Goal: Task Accomplishment & Management: Complete application form

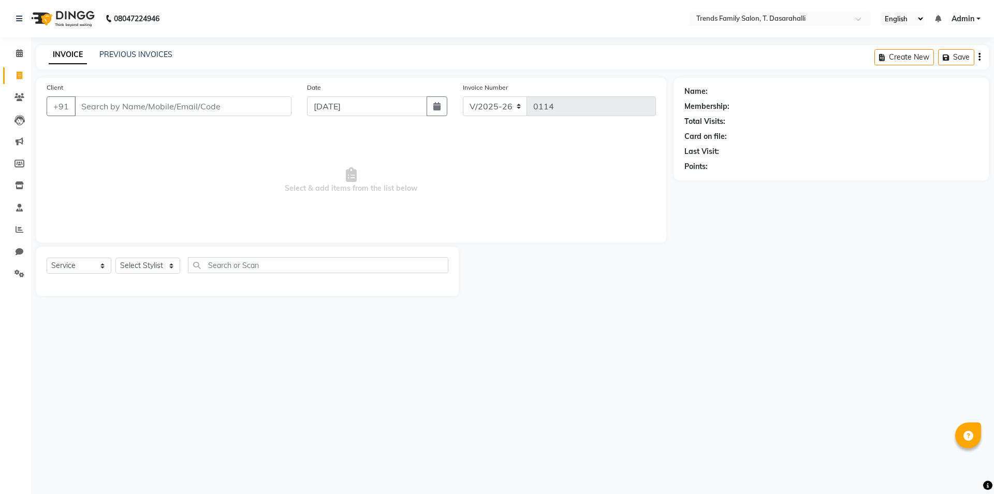
select select "8481"
select select "service"
click at [112, 113] on input "Client" at bounding box center [183, 106] width 217 height 20
click at [210, 105] on input "Client" at bounding box center [183, 106] width 217 height 20
type input "9945940113"
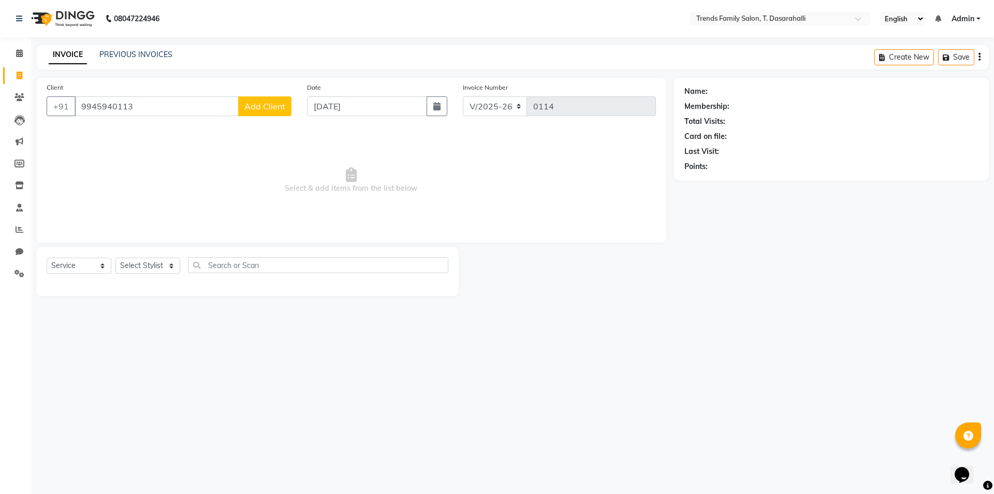
click at [268, 109] on span "Add Client" at bounding box center [264, 106] width 41 height 10
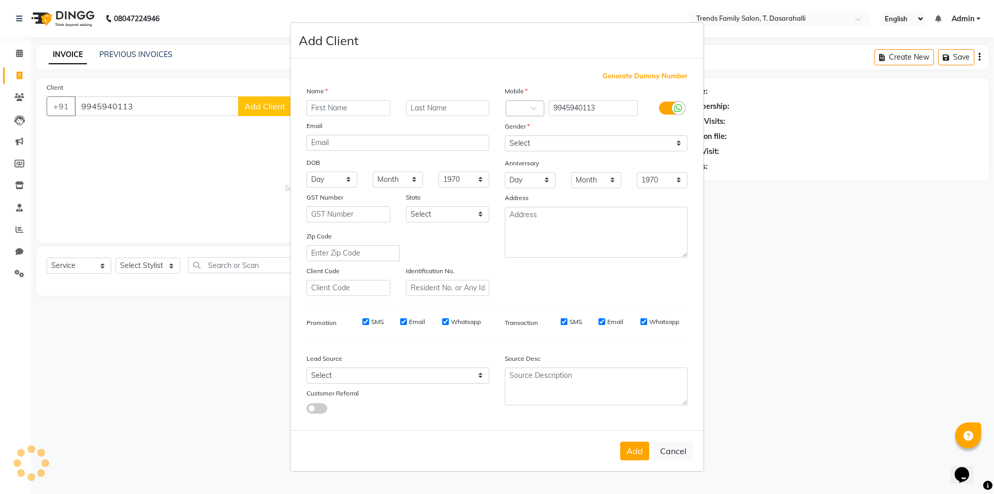
click at [336, 113] on input "text" at bounding box center [349, 108] width 84 height 16
type input "[PERSON_NAME]"
click at [629, 143] on select "Select [DEMOGRAPHIC_DATA] [DEMOGRAPHIC_DATA] Other Prefer Not To Say" at bounding box center [596, 143] width 183 height 16
select select "[DEMOGRAPHIC_DATA]"
click at [505, 135] on select "Select [DEMOGRAPHIC_DATA] [DEMOGRAPHIC_DATA] Other Prefer Not To Say" at bounding box center [596, 143] width 183 height 16
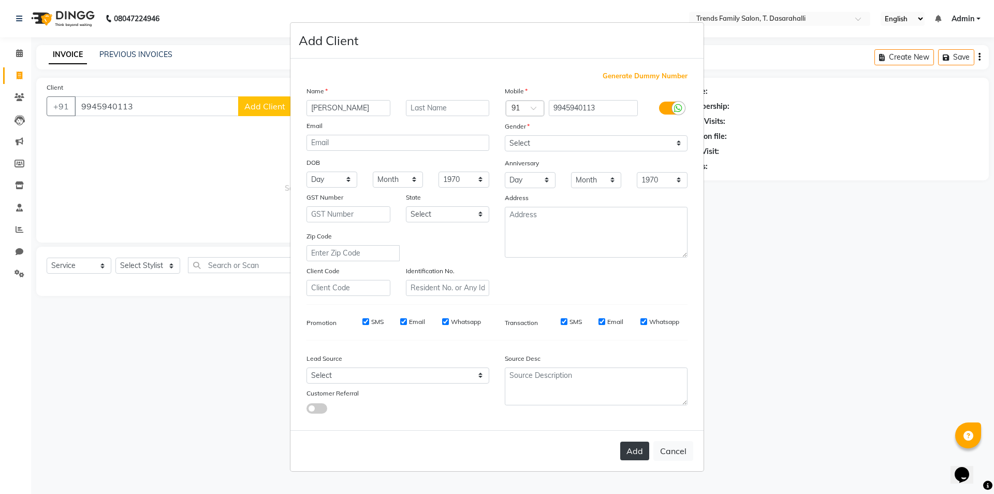
click at [633, 459] on button "Add" at bounding box center [634, 450] width 29 height 19
select select
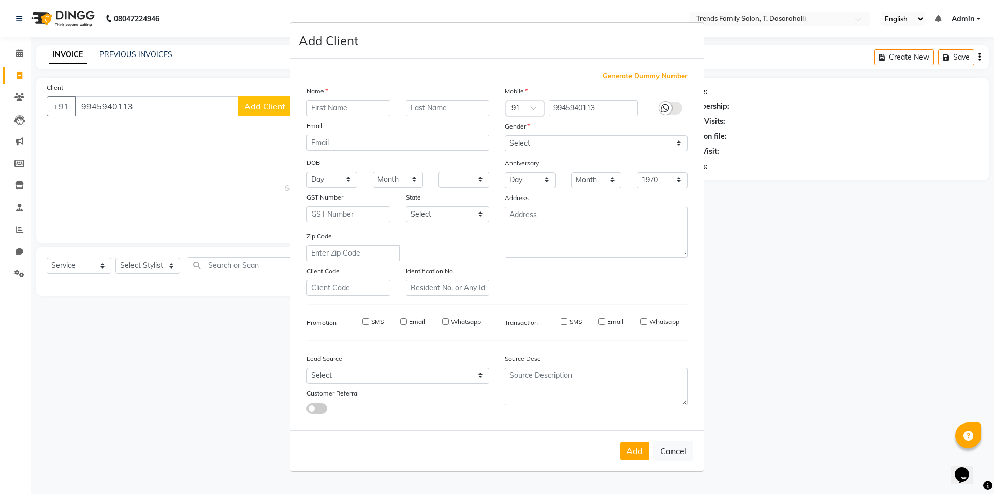
select select
checkbox input "false"
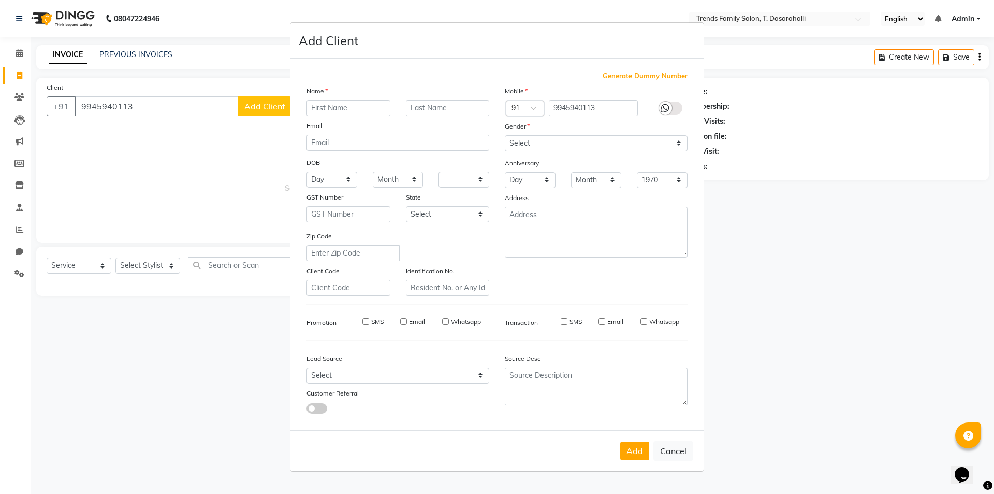
checkbox input "false"
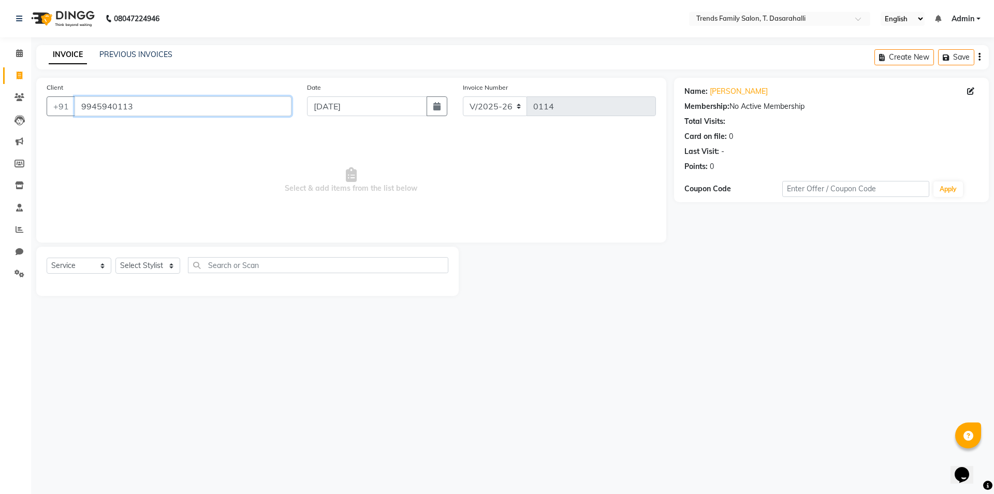
drag, startPoint x: 156, startPoint y: 102, endPoint x: 0, endPoint y: 73, distance: 158.6
click at [0, 84] on app-home "08047224946 Select Location × Trends Family Salon, T. Dasarahalli English ENGLI…" at bounding box center [497, 155] width 994 height 311
click at [19, 273] on icon at bounding box center [20, 273] width 10 height 8
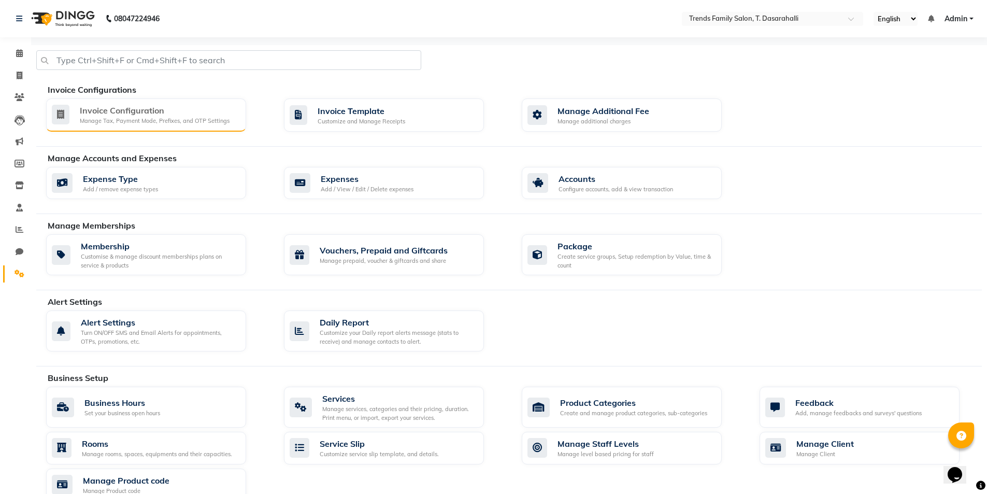
click at [131, 108] on div "Invoice Configuration" at bounding box center [155, 110] width 150 height 12
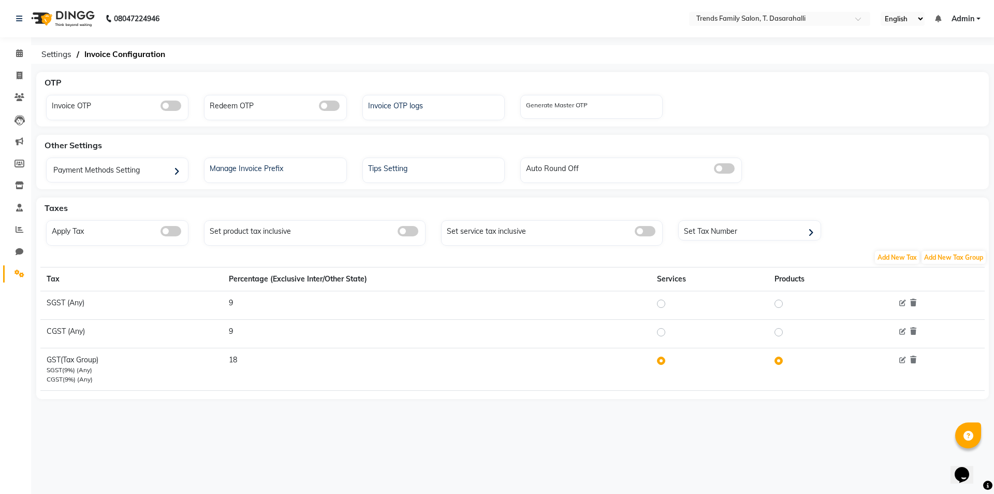
click at [172, 232] on span at bounding box center [171, 231] width 21 height 10
click at [161, 233] on input "checkbox" at bounding box center [161, 233] width 0 height 0
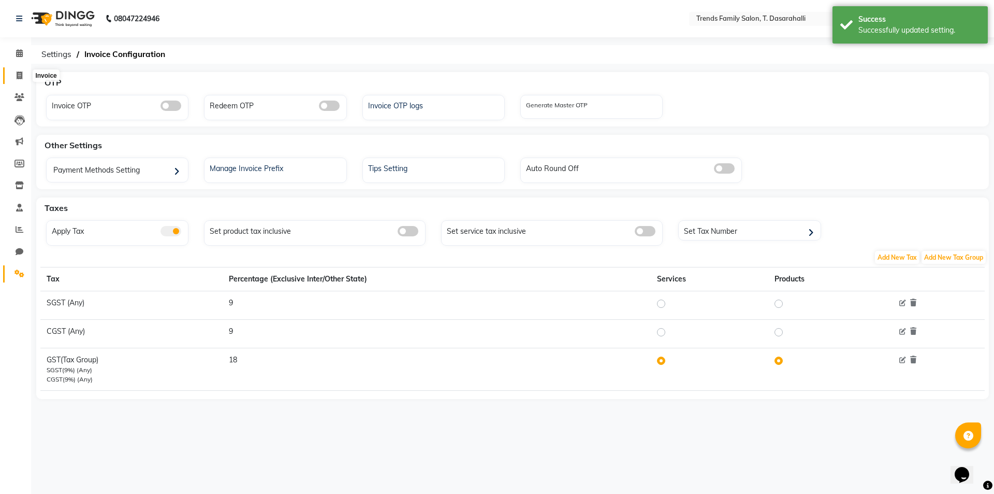
click at [21, 75] on icon at bounding box center [20, 75] width 6 height 8
select select "8481"
select select "service"
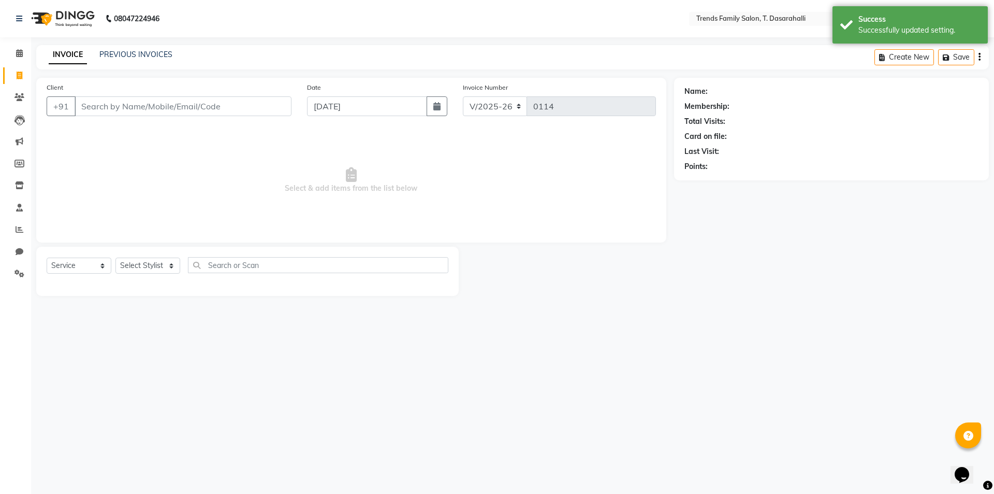
click at [200, 102] on input "Client" at bounding box center [183, 106] width 217 height 20
type input "9945940113"
click at [149, 263] on select "Select Stylist [PERSON_NAME] [PERSON_NAME] Ayaan [PERSON_NAME] Danish Danish [P…" at bounding box center [147, 265] width 65 height 16
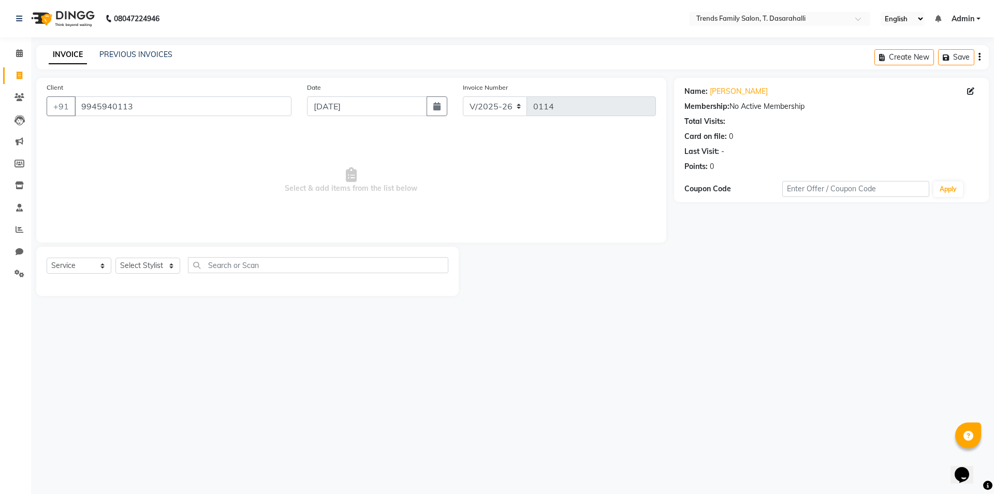
click at [206, 181] on span "Select & add items from the list below" at bounding box center [352, 180] width 610 height 104
click at [162, 265] on select "Select Stylist [PERSON_NAME] [PERSON_NAME] Ayaan [PERSON_NAME] Danish Danish [P…" at bounding box center [147, 265] width 65 height 16
select select "82935"
click at [115, 257] on select "Select Stylist [PERSON_NAME] [PERSON_NAME] Ayaan [PERSON_NAME] Danish Danish [P…" at bounding box center [147, 265] width 65 height 16
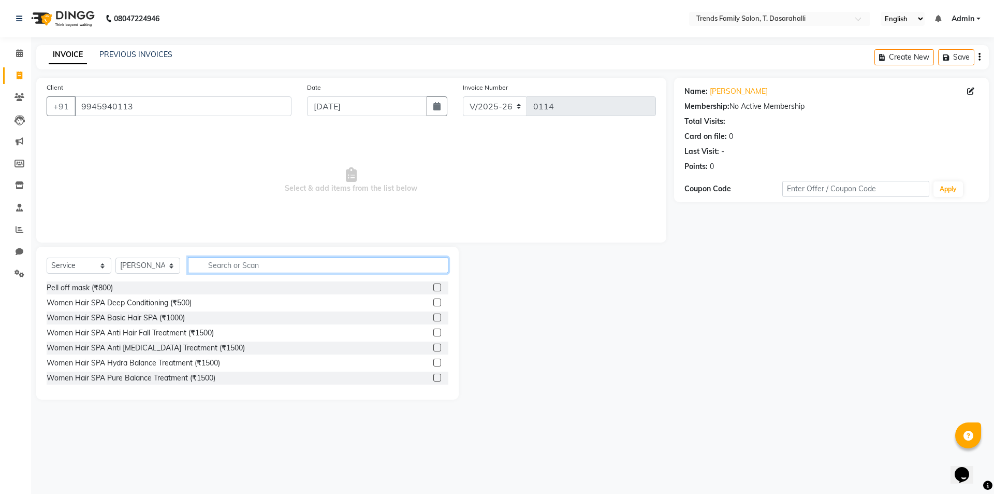
click at [253, 262] on input "text" at bounding box center [318, 265] width 261 height 16
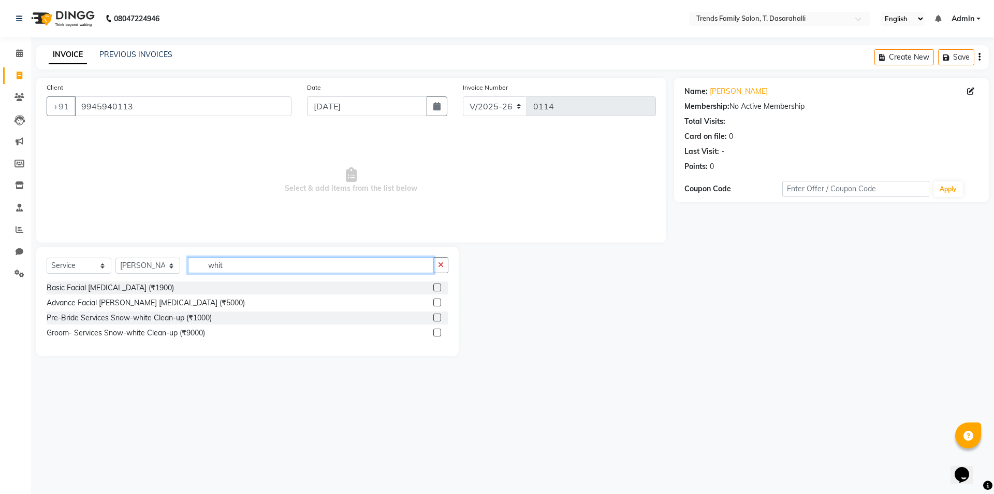
type input "whit"
click at [437, 286] on label at bounding box center [437, 287] width 8 height 8
click at [437, 286] on input "checkbox" at bounding box center [436, 287] width 7 height 7
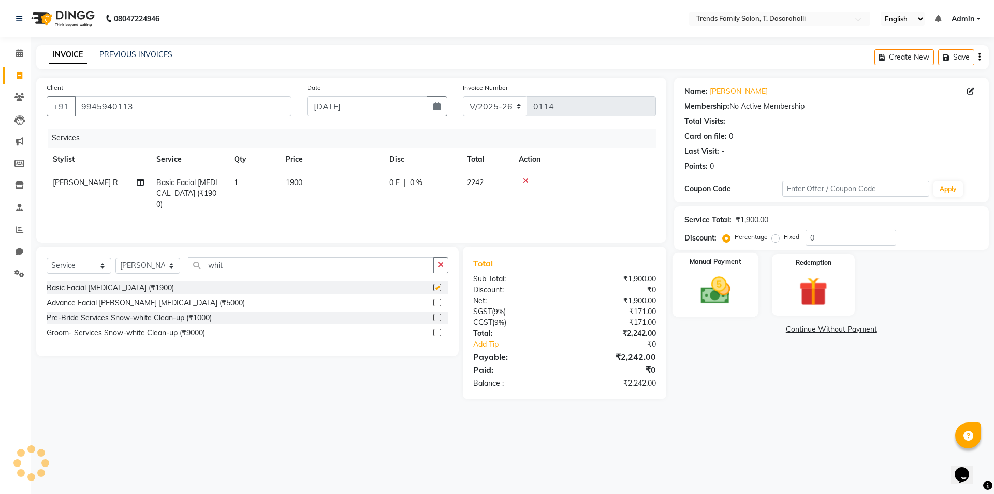
checkbox input "false"
drag, startPoint x: 831, startPoint y: 237, endPoint x: 705, endPoint y: 245, distance: 126.6
click at [705, 245] on div "Service Total: ₹1,900.00 Discount: Percentage Fixed 0" at bounding box center [831, 228] width 315 height 44
type input "40"
click at [743, 429] on div "08047224946 Select Location × Trends Family Salon, T. Dasarahalli English ENGLI…" at bounding box center [497, 247] width 994 height 494
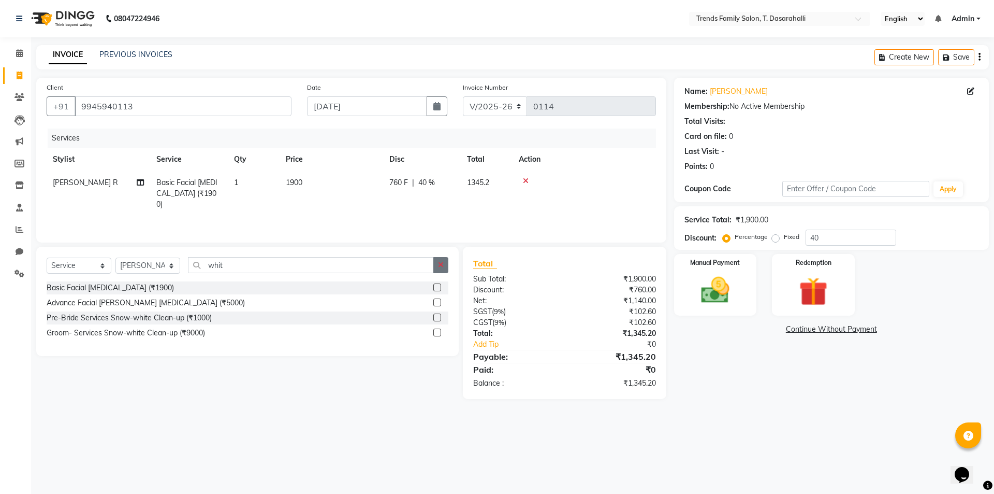
click at [441, 266] on icon "button" at bounding box center [441, 264] width 6 height 7
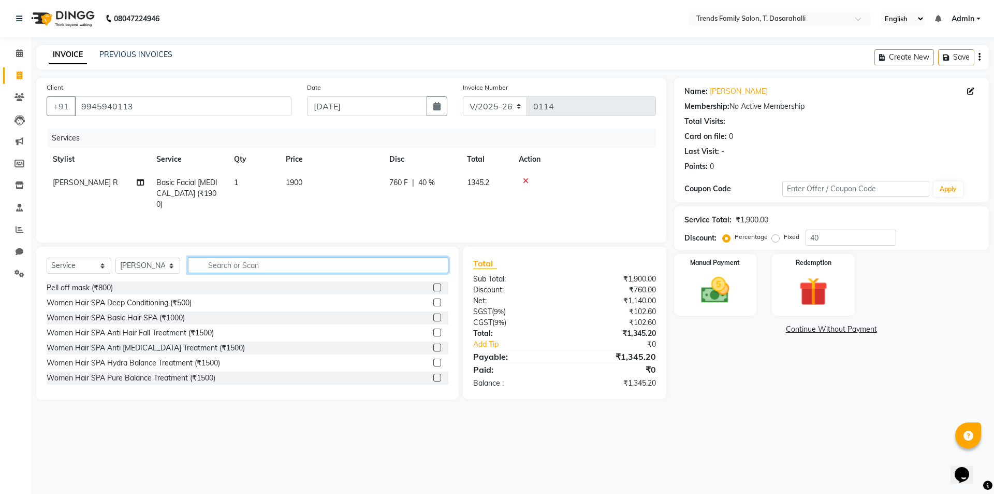
click at [287, 262] on input "text" at bounding box center [318, 265] width 261 height 16
type input "h"
type input "d"
type input "D"
